Goal: Use online tool/utility: Utilize a website feature to perform a specific function

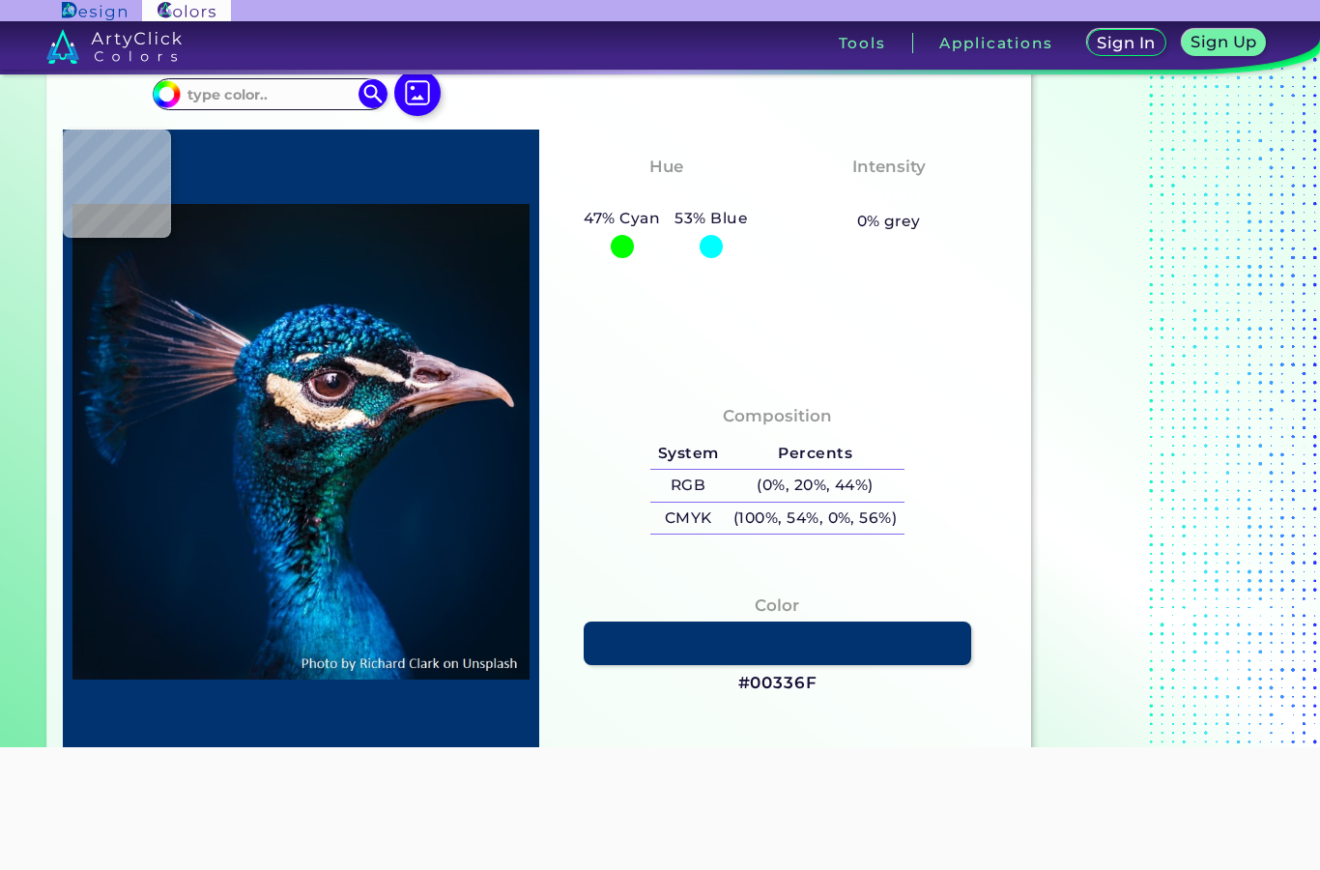
scroll to position [77, 0]
type input "#077ec2"
type input "#077EC2"
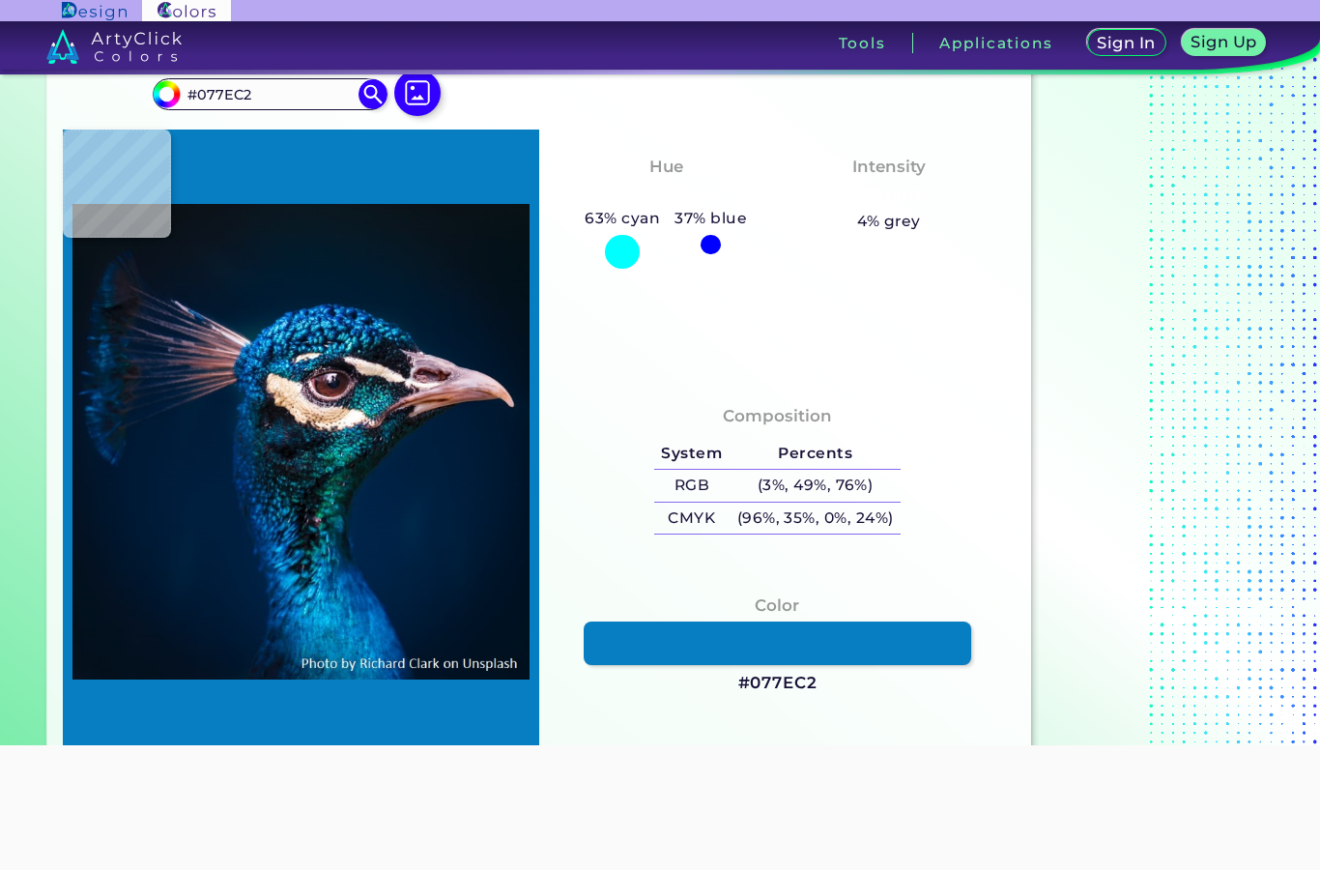
type input "#05121a"
type input "#05121A"
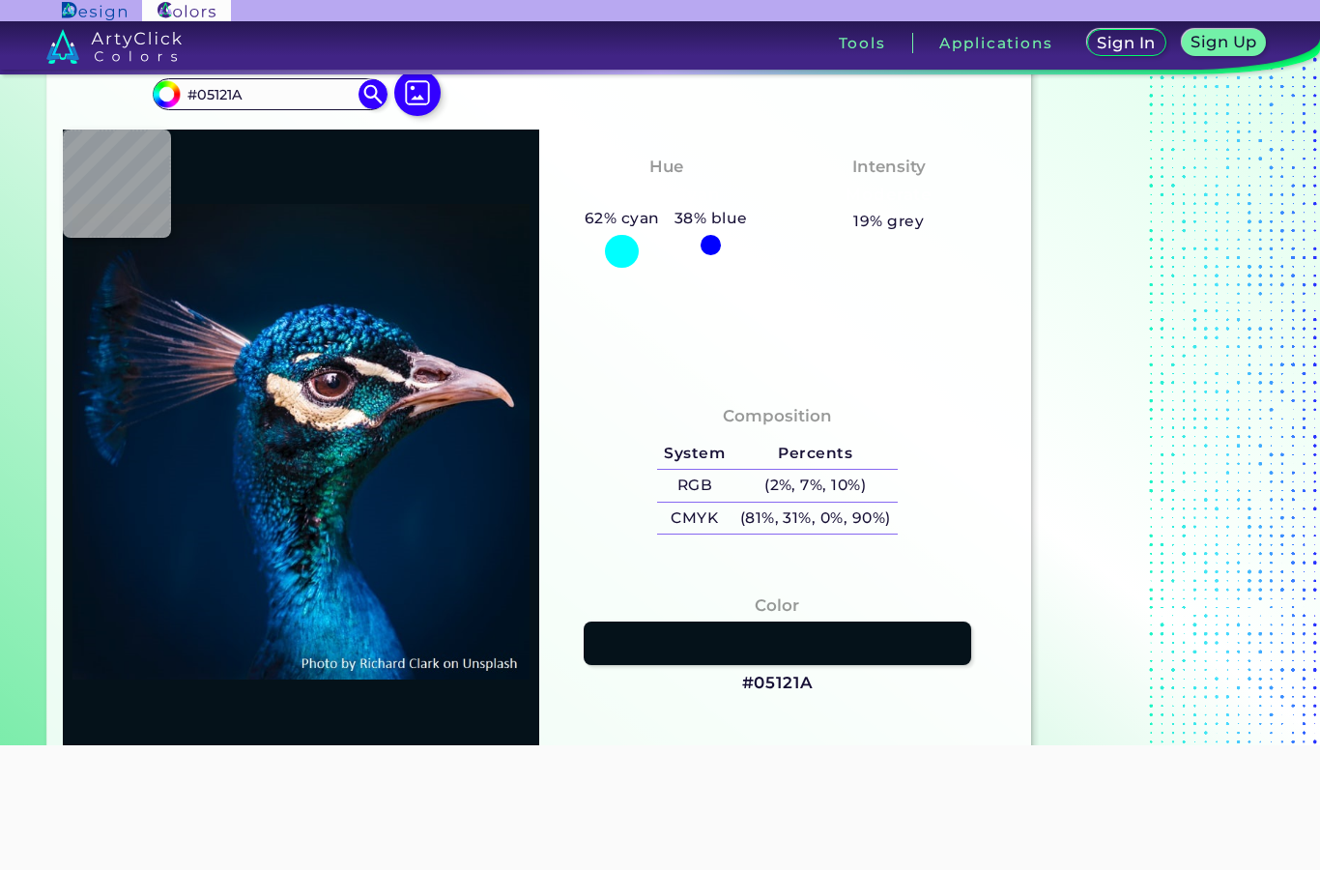
type input "#05559e"
type input "#05559E"
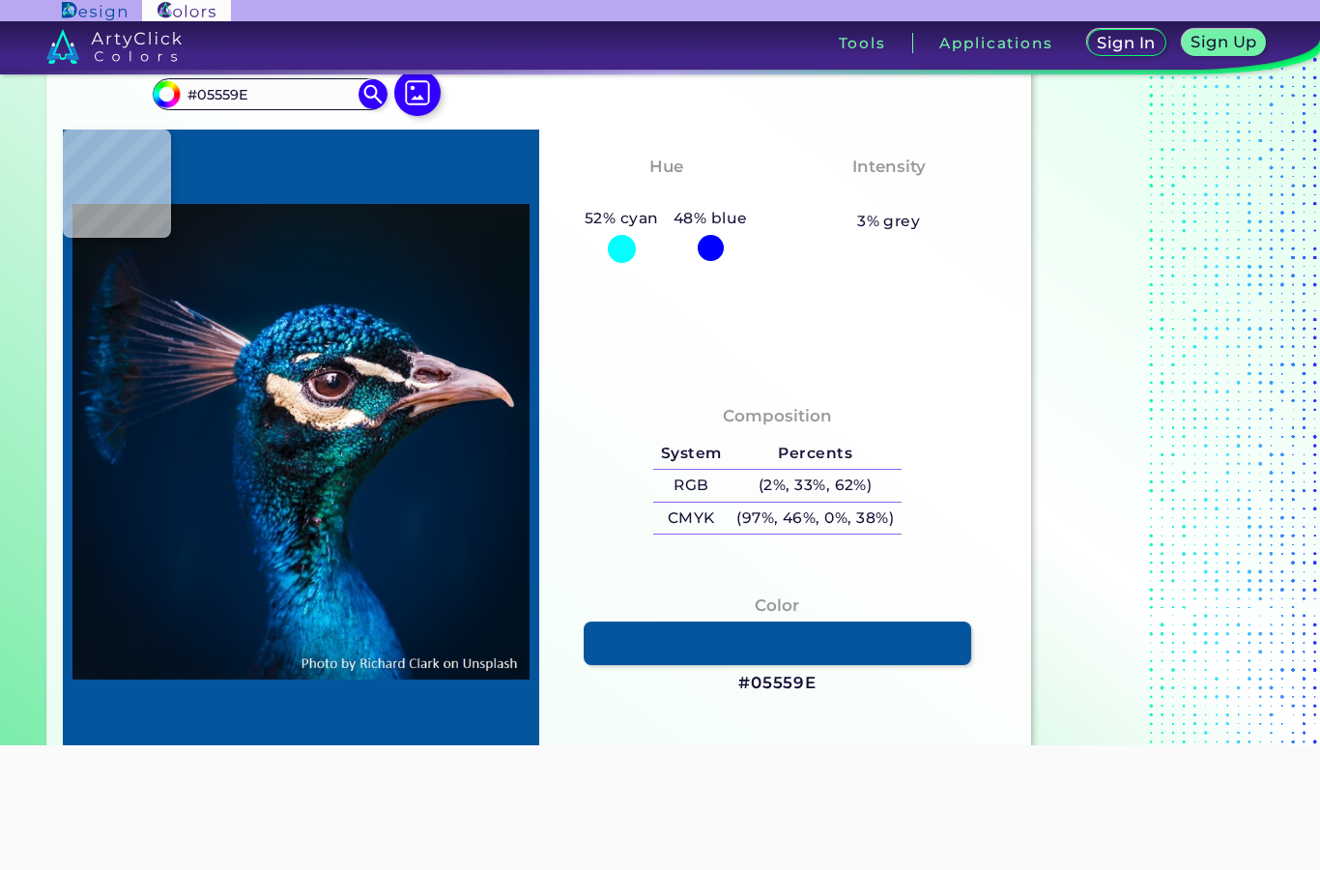
type input "#0a223e"
type input "#0A223E"
type input "#007ac3"
type input "#007AC3"
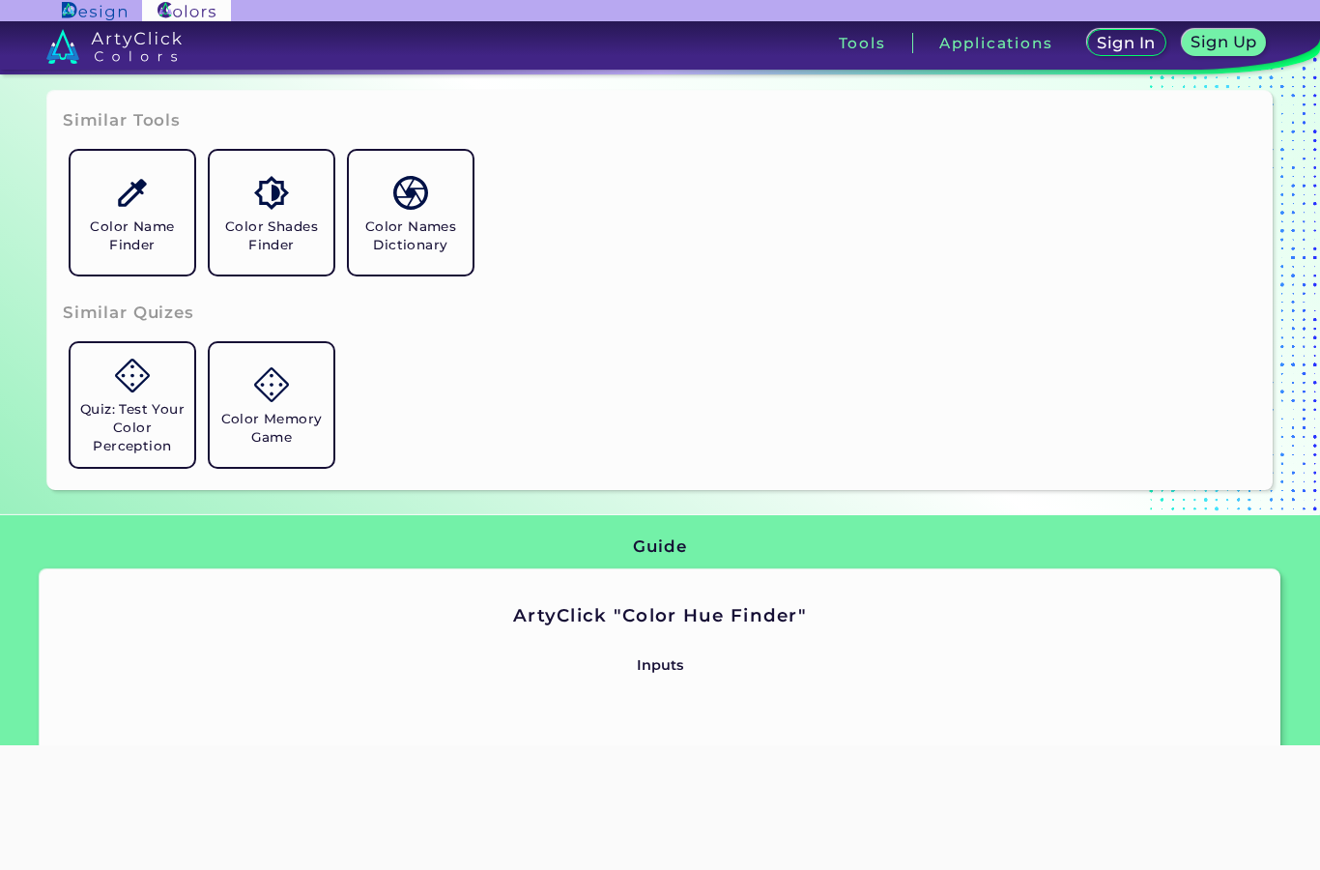
scroll to position [708, 0]
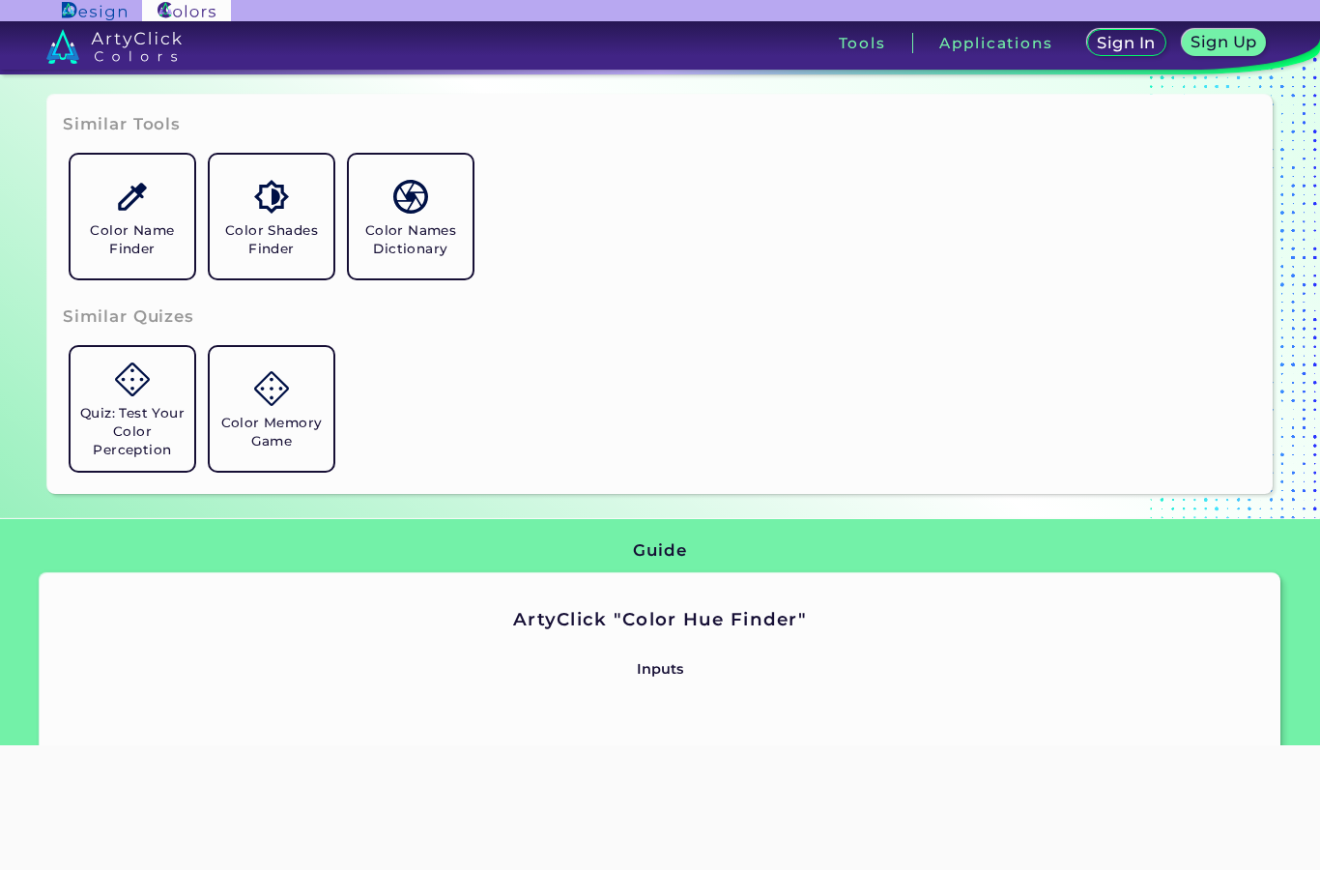
click at [142, 214] on img at bounding box center [132, 197] width 34 height 34
